Goal: Check status

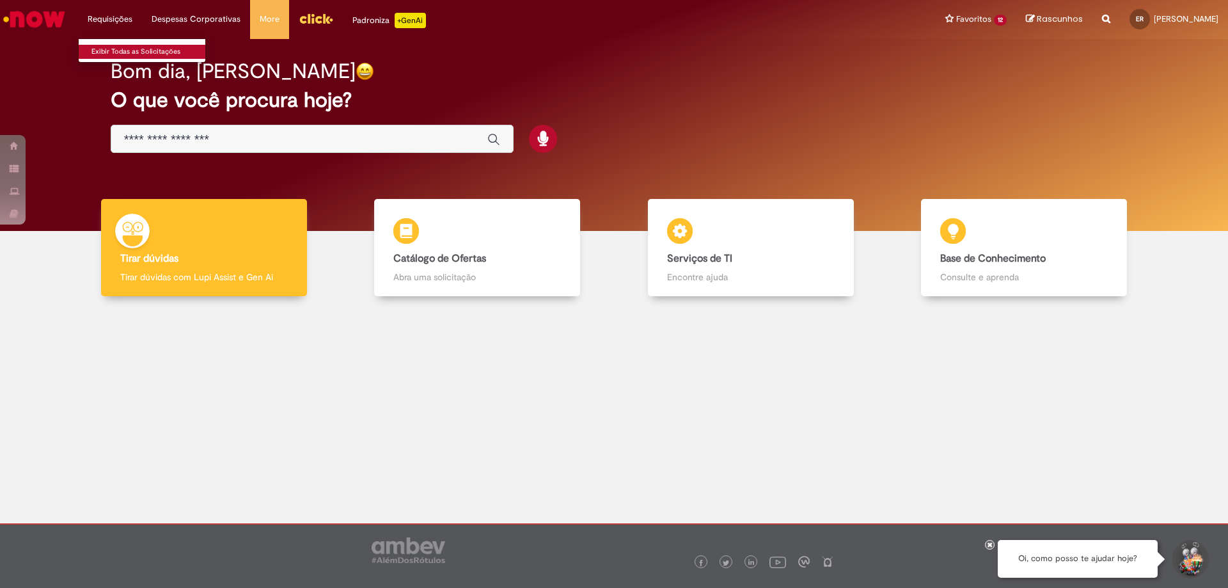
click at [125, 45] on link "Exibir Todas as Solicitações" at bounding box center [149, 52] width 141 height 14
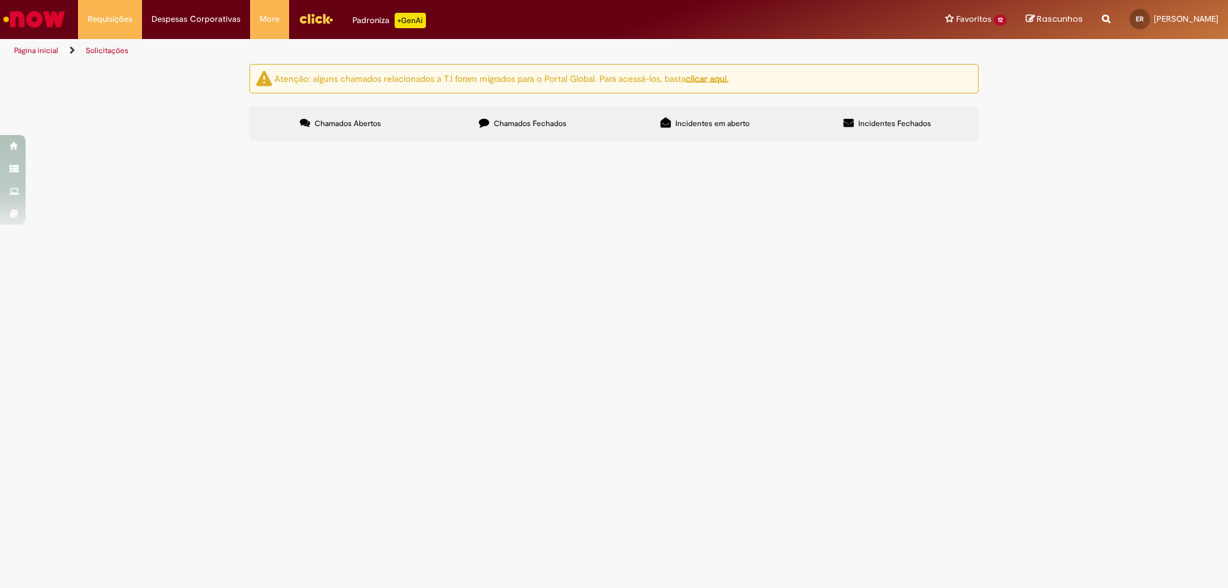
click at [518, 128] on span "Chamados Fechados" at bounding box center [530, 123] width 73 height 10
click at [0, 0] on span "Compras rápidas (Speed Buy)" at bounding box center [0, 0] width 0 height 0
click at [0, 0] on span "Coleta" at bounding box center [0, 0] width 0 height 0
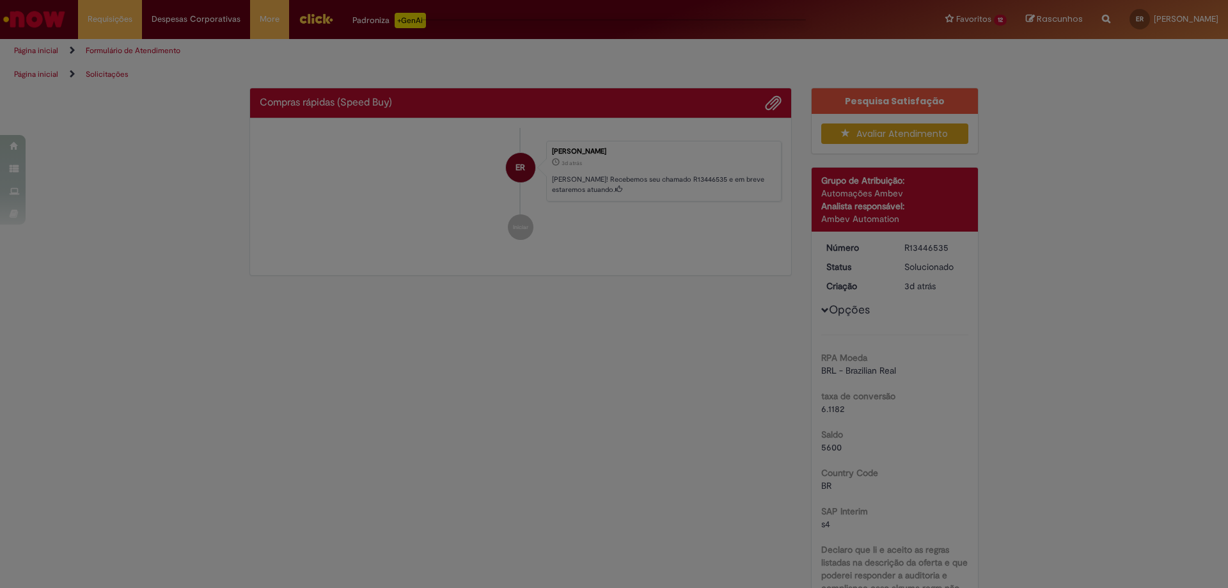
click at [416, 335] on div "Feedback" at bounding box center [614, 294] width 1228 height 588
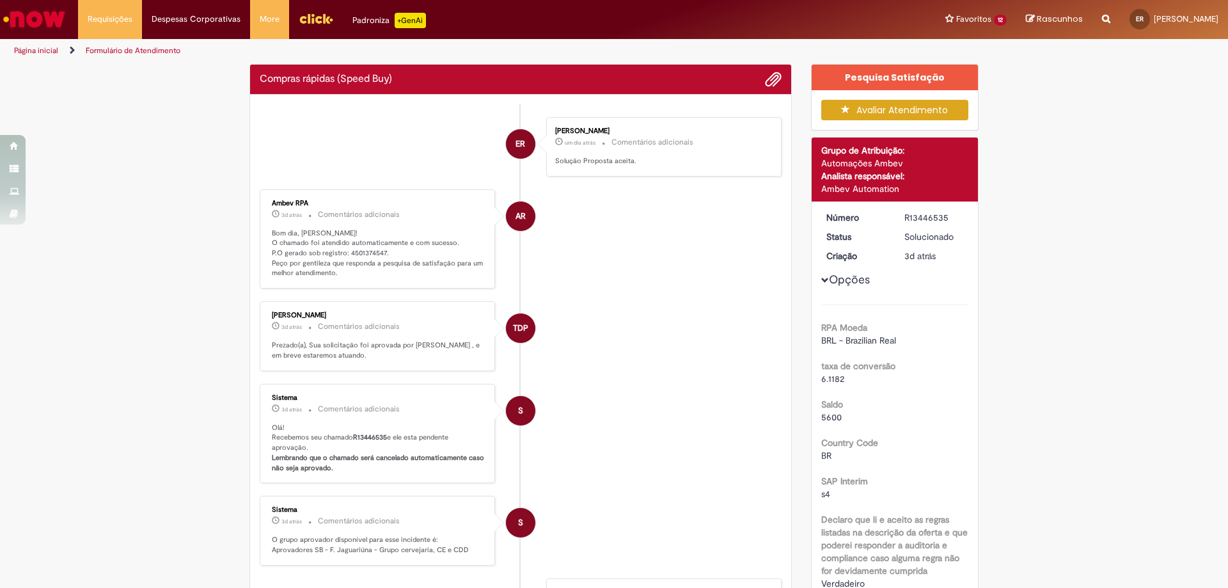
click at [365, 256] on p "Bom dia, [PERSON_NAME]! O chamado foi atendido automaticamente e com sucesso. P…" at bounding box center [378, 253] width 213 height 51
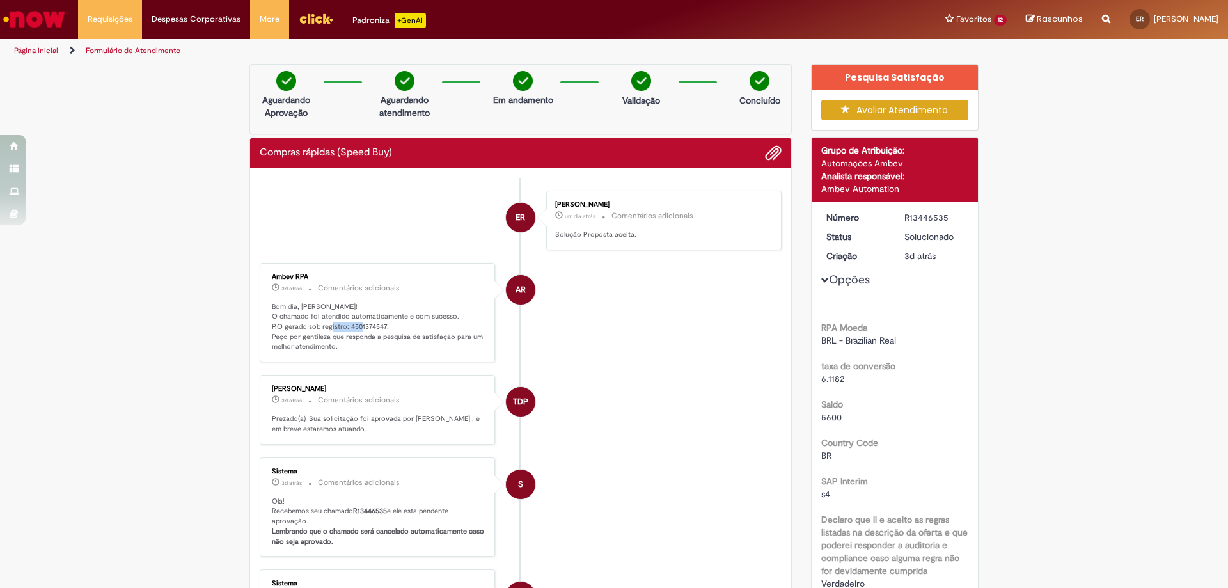
copy p "4501374547"
click at [595, 345] on li "AR Ambev RPA 3d atrás 3 dias atrás Comentários adicionais Bom dia, Emilly! O ch…" at bounding box center [521, 313] width 522 height 100
